Goal: Information Seeking & Learning: Learn about a topic

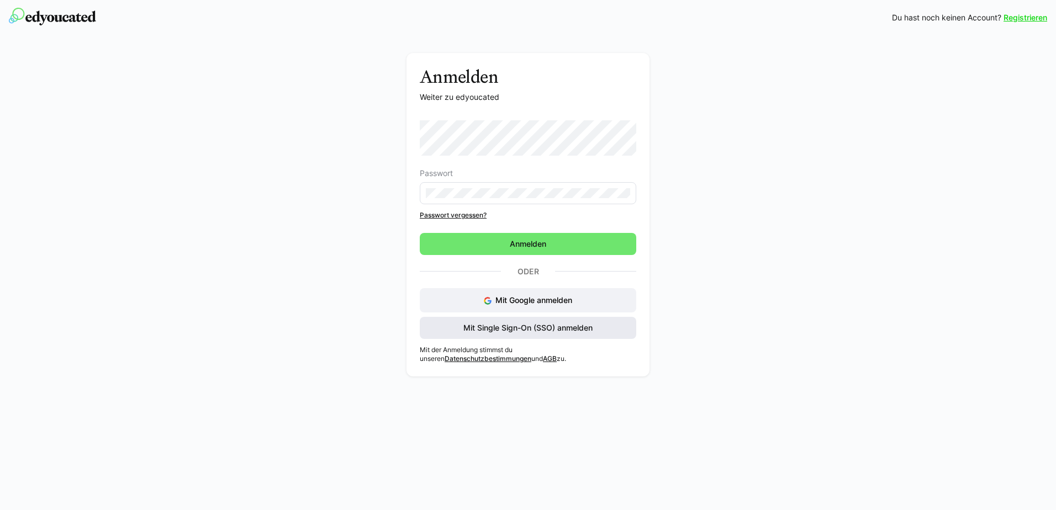
click at [525, 323] on span "Mit Single Sign-On (SSO) anmelden" at bounding box center [528, 328] width 133 height 11
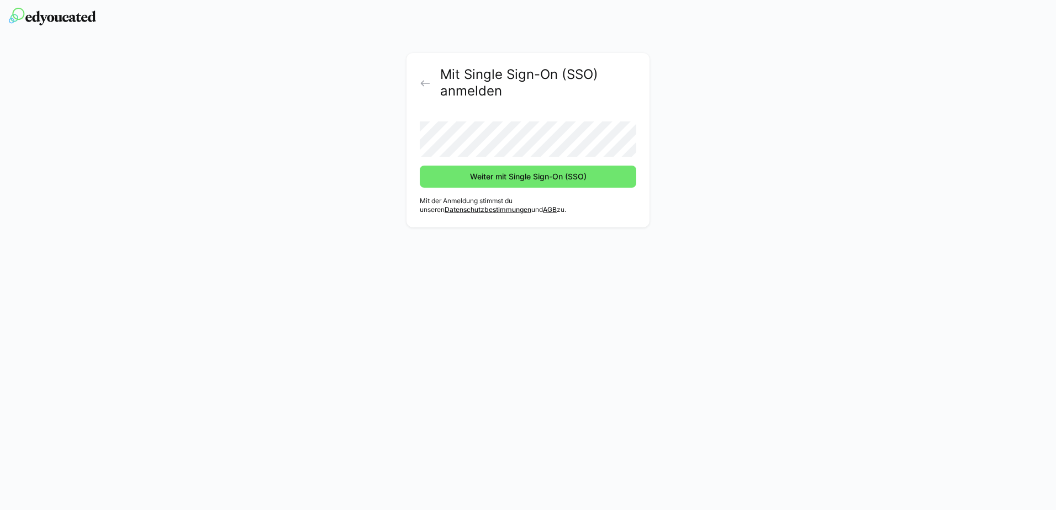
click at [420, 166] on button "Weiter mit Single Sign-On (SSO)" at bounding box center [528, 177] width 217 height 22
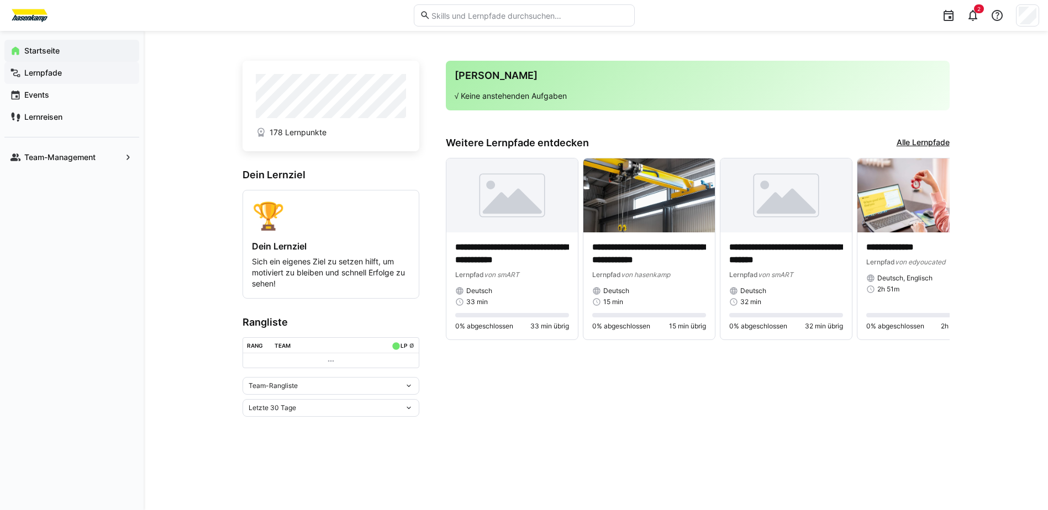
click at [98, 81] on div "Lernpfade" at bounding box center [71, 73] width 135 height 22
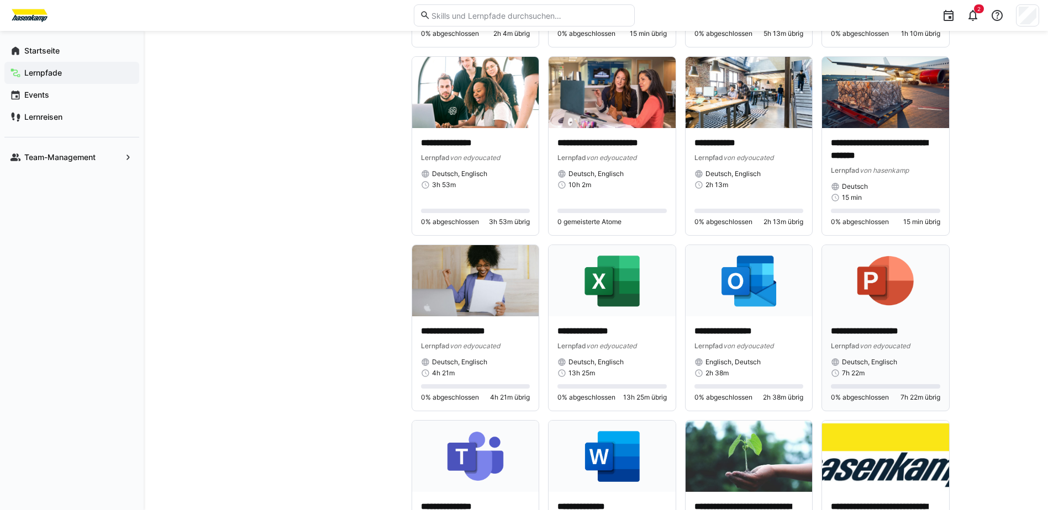
scroll to position [2044, 0]
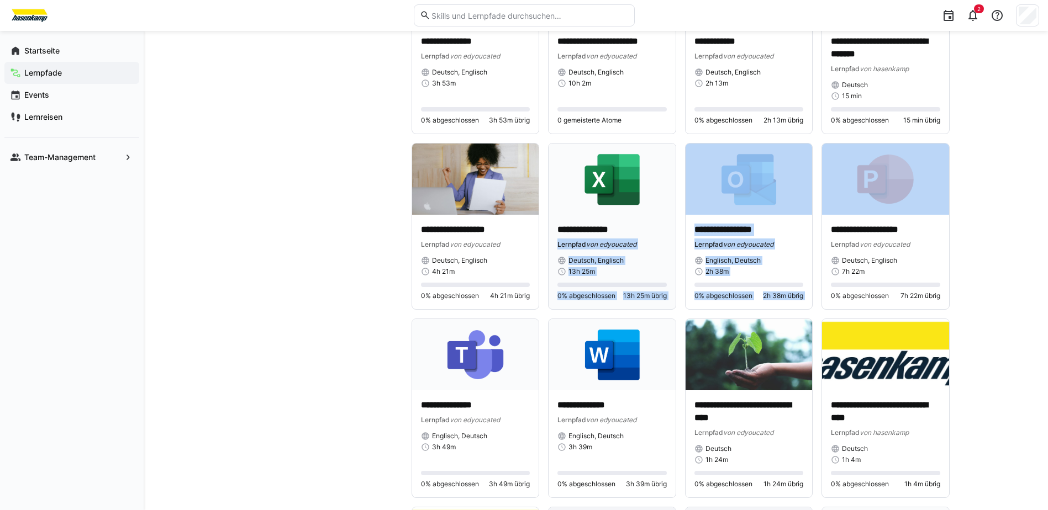
drag, startPoint x: 990, startPoint y: 162, endPoint x: 623, endPoint y: 215, distance: 371.8
click at [623, 215] on div "**********" at bounding box center [596, 379] width 904 height 4785
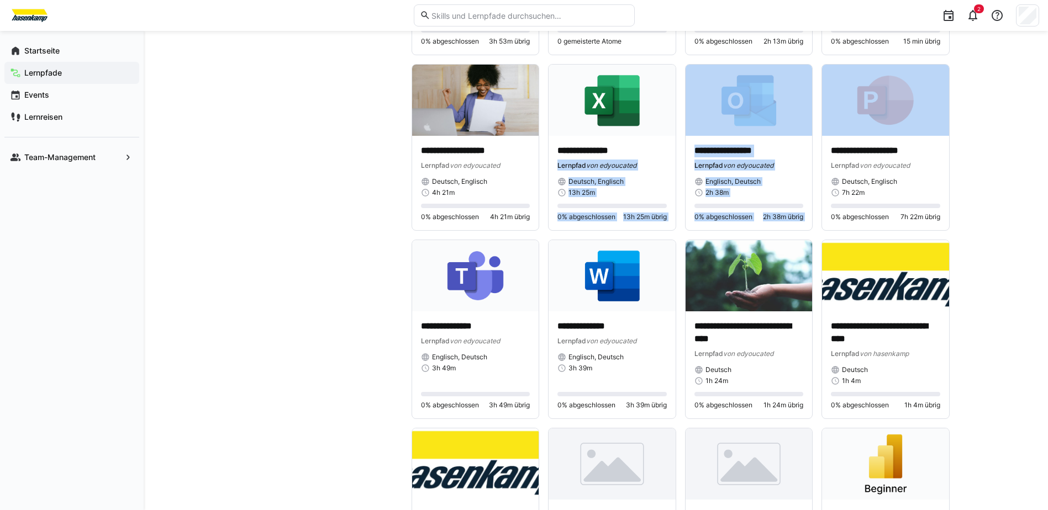
scroll to position [2154, 0]
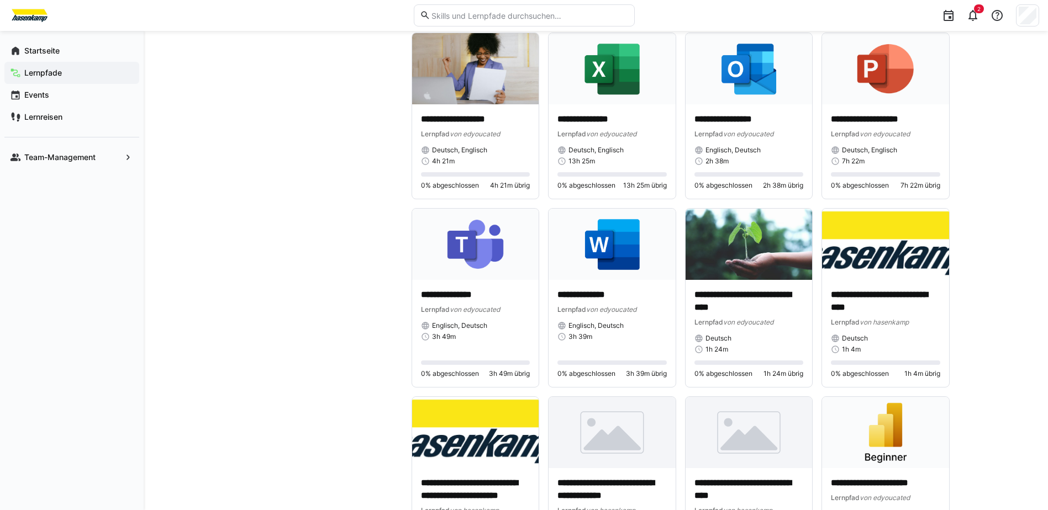
click at [1033, 249] on div "**********" at bounding box center [596, 269] width 904 height 4785
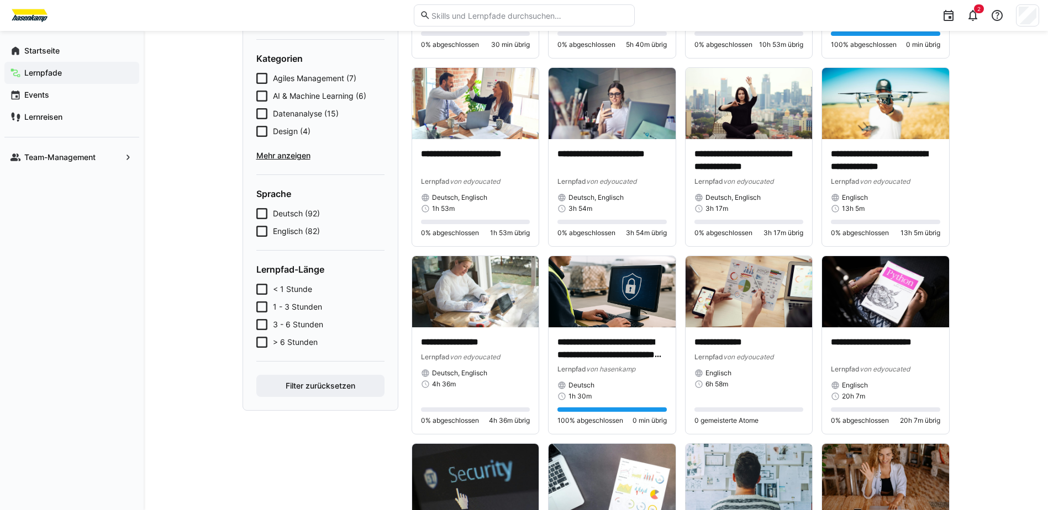
scroll to position [139, 0]
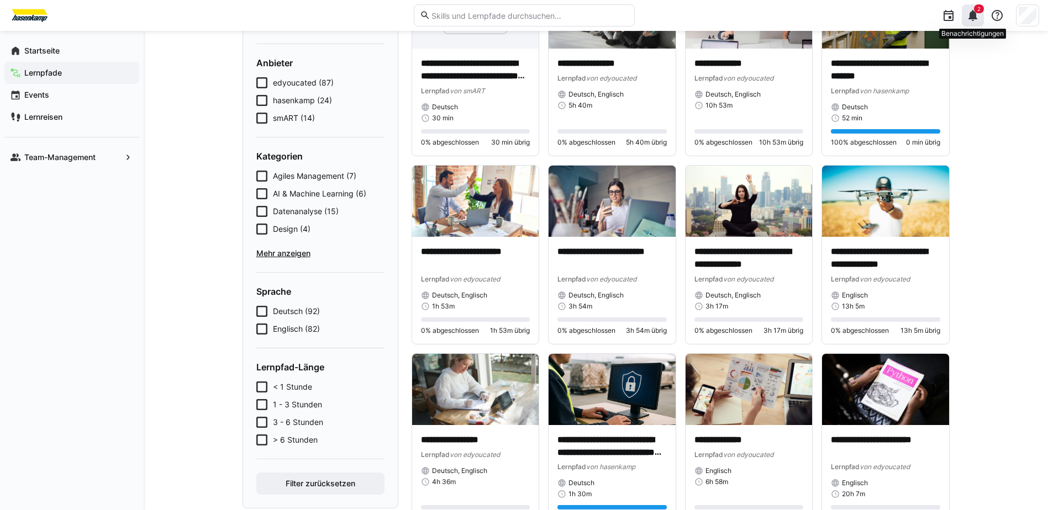
click at [974, 6] on eds-badge "2" at bounding box center [979, 8] width 10 height 9
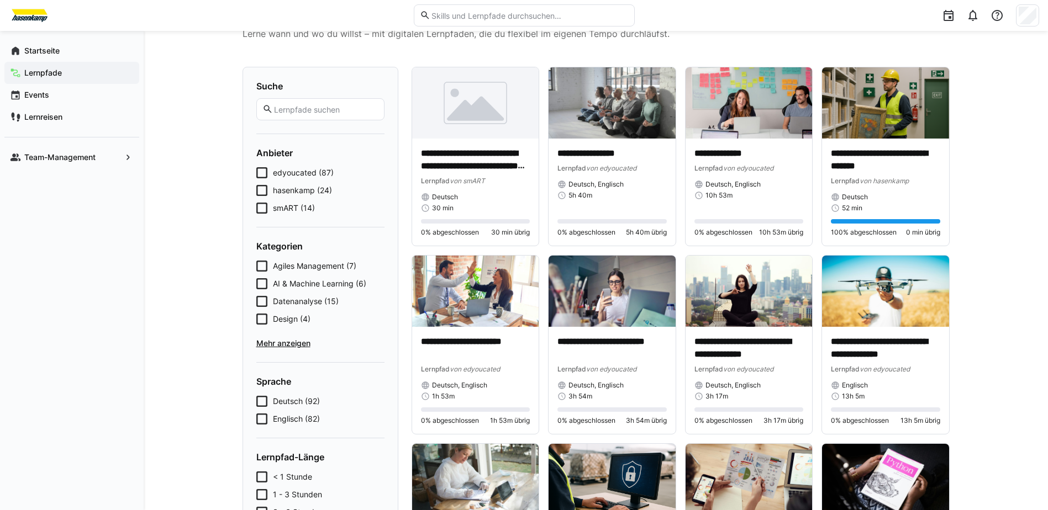
scroll to position [0, 0]
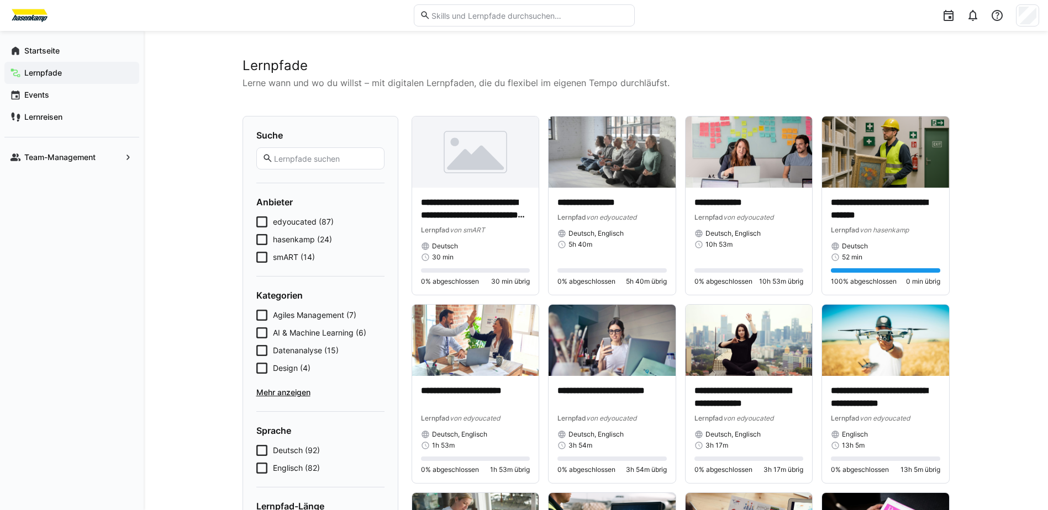
drag, startPoint x: 993, startPoint y: 100, endPoint x: 974, endPoint y: 422, distance: 322.6
